Goal: Information Seeking & Learning: Learn about a topic

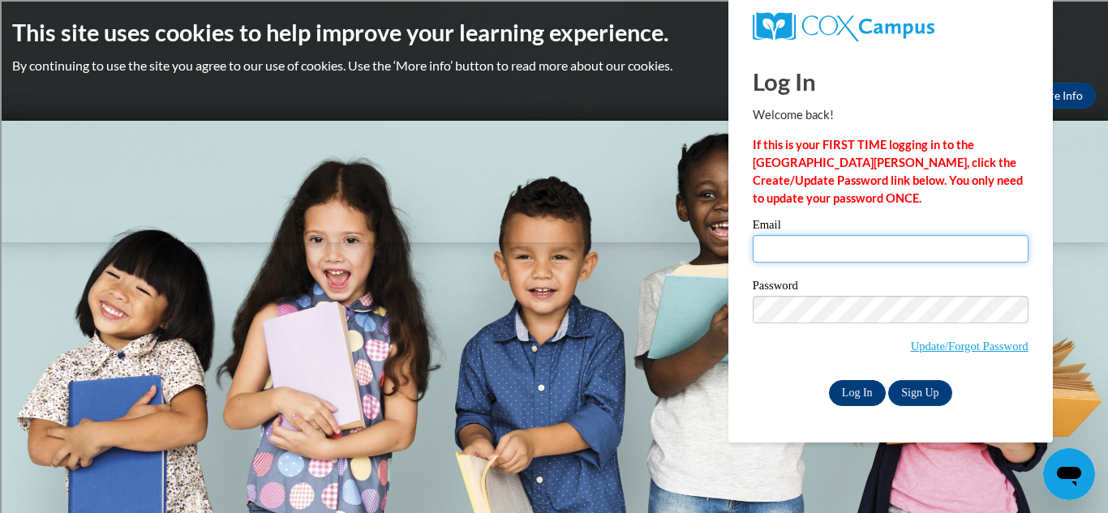
type input "lyost@shorewood.k12.wi.us"
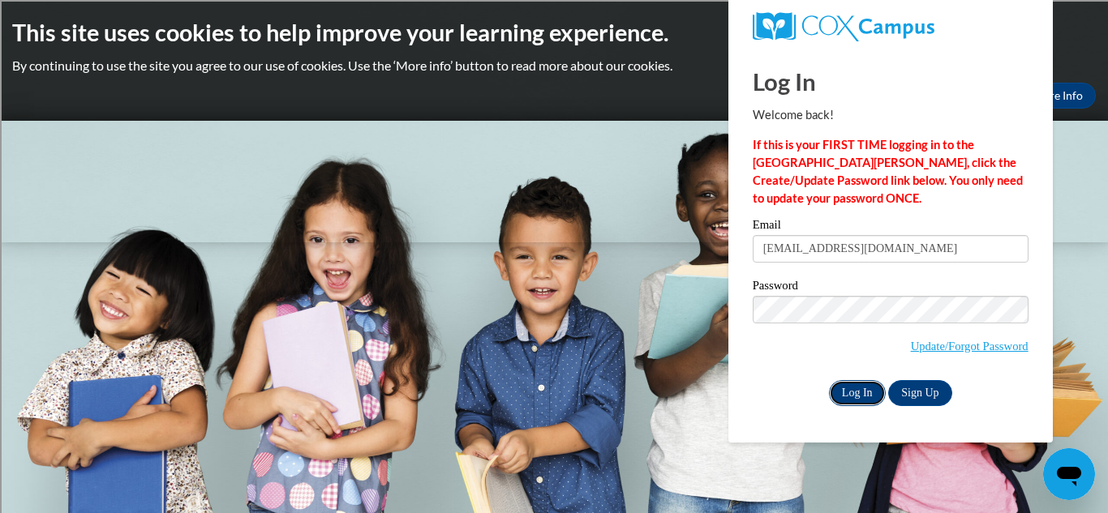
click at [847, 389] on input "Log In" at bounding box center [857, 393] width 57 height 26
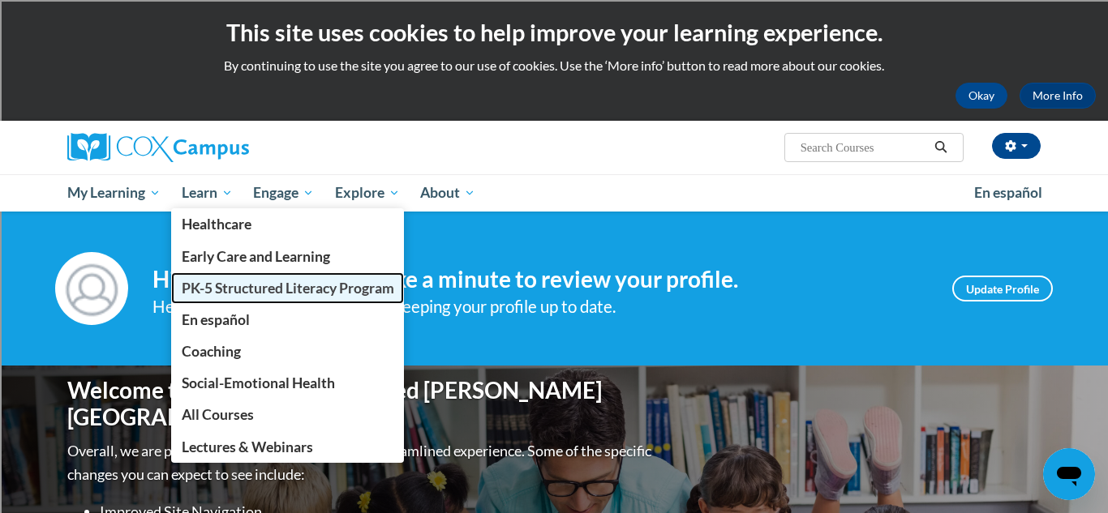
click at [219, 290] on span "PK-5 Structured Literacy Program" at bounding box center [288, 288] width 213 height 17
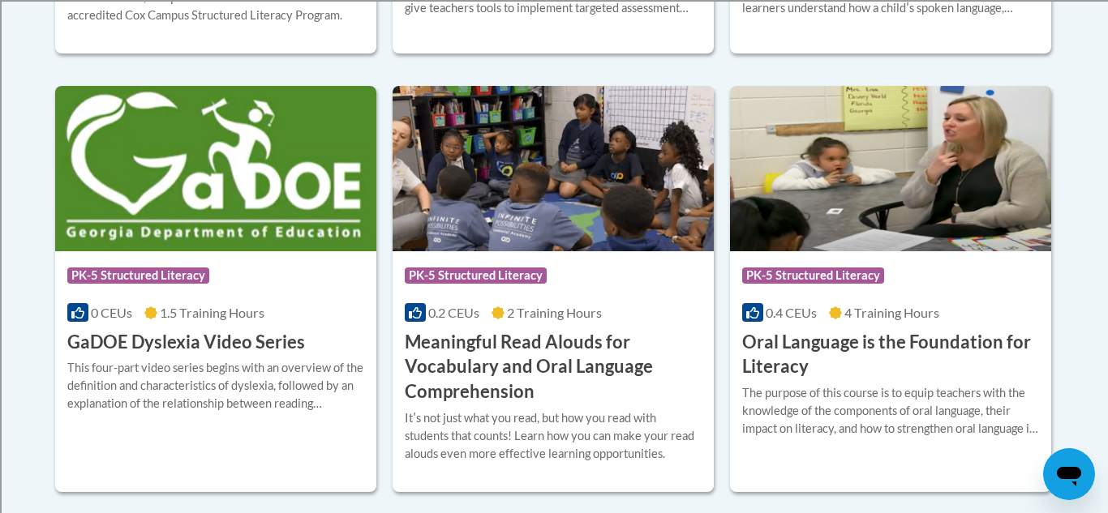
scroll to position [1042, 0]
